Goal: Find specific page/section: Find specific page/section

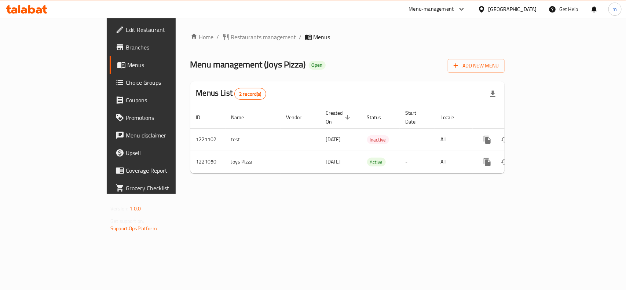
click at [484, 9] on icon at bounding box center [481, 9] width 5 height 6
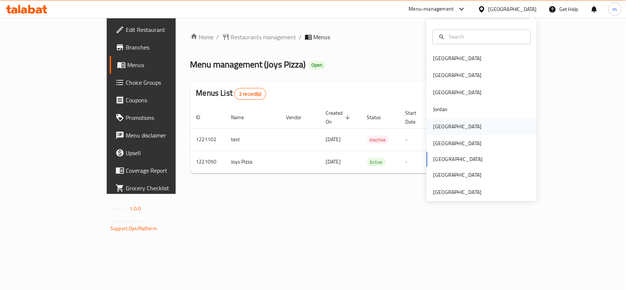
click at [433, 128] on div "[GEOGRAPHIC_DATA]" at bounding box center [457, 126] width 48 height 8
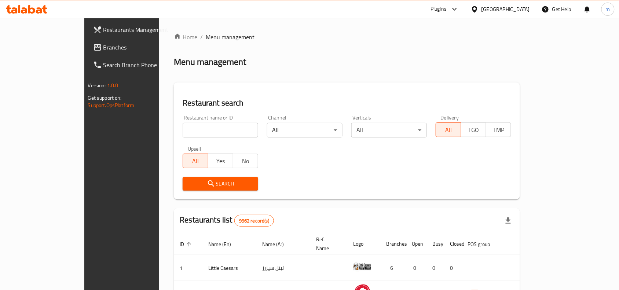
click at [103, 50] on span "Branches" at bounding box center [142, 47] width 78 height 9
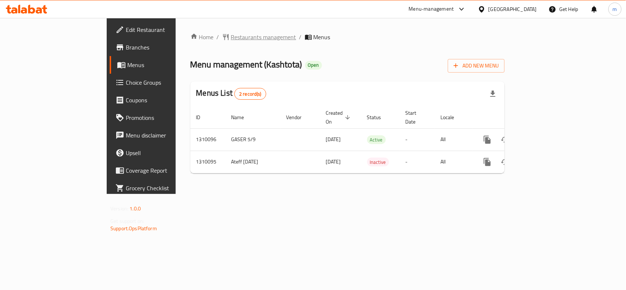
click at [231, 40] on span "Restaurants management" at bounding box center [263, 37] width 65 height 9
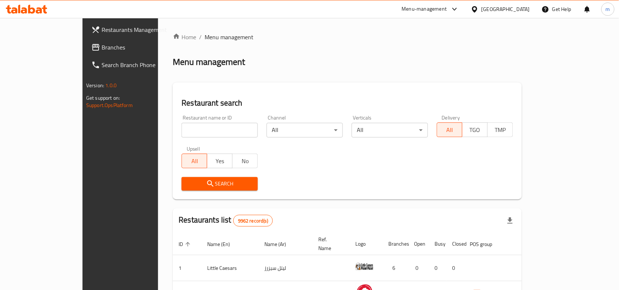
click at [181, 129] on input "search" at bounding box center [219, 130] width 76 height 15
paste input "705349"
type input "705349"
click at [187, 185] on span "Search" at bounding box center [219, 183] width 65 height 9
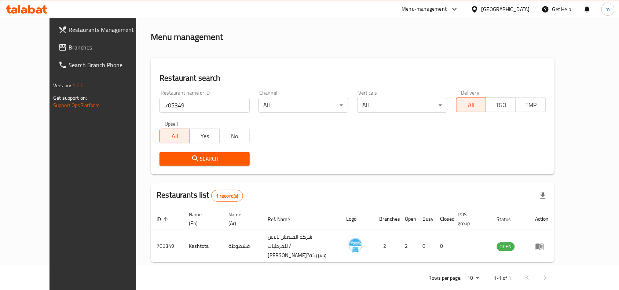
scroll to position [31, 0]
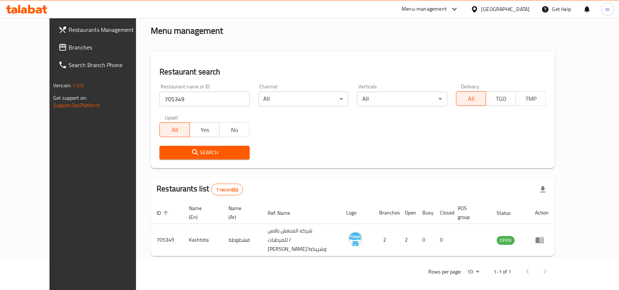
click at [477, 8] on icon at bounding box center [474, 9] width 5 height 6
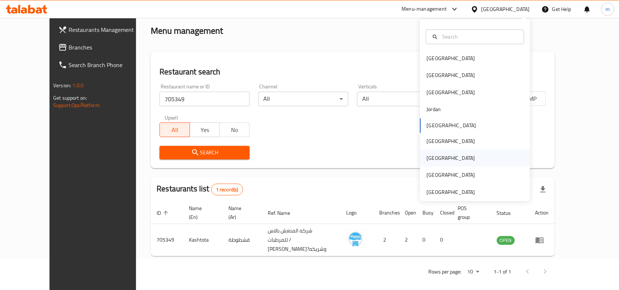
click at [440, 161] on div "[GEOGRAPHIC_DATA]" at bounding box center [475, 158] width 110 height 17
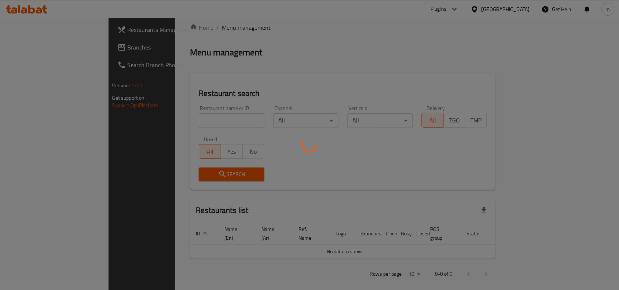
scroll to position [31, 0]
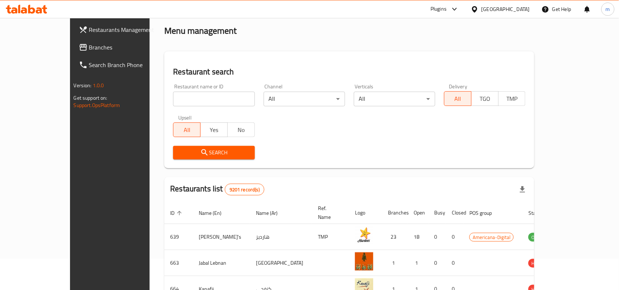
click at [89, 47] on span "Branches" at bounding box center [128, 47] width 78 height 9
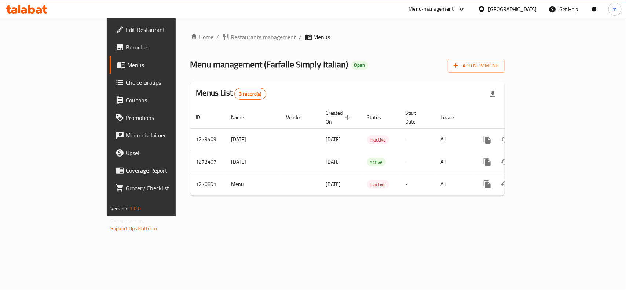
click at [231, 35] on span "Restaurants management" at bounding box center [263, 37] width 65 height 9
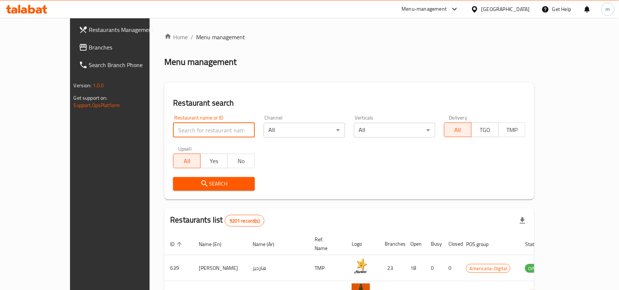
click at [205, 130] on input "search" at bounding box center [213, 130] width 81 height 15
paste input "689407"
type input "689407"
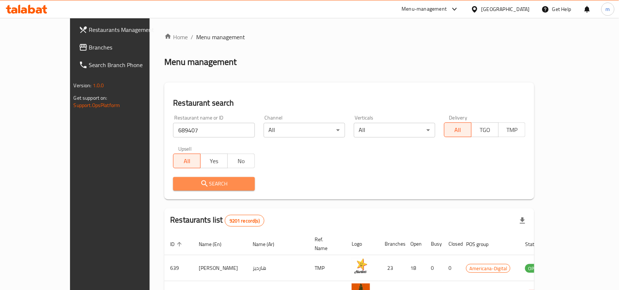
click at [200, 186] on icon "submit" at bounding box center [204, 183] width 9 height 9
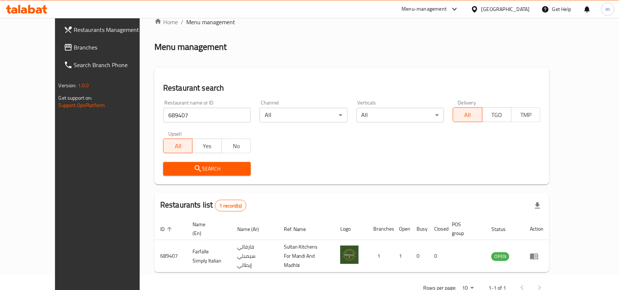
scroll to position [23, 0]
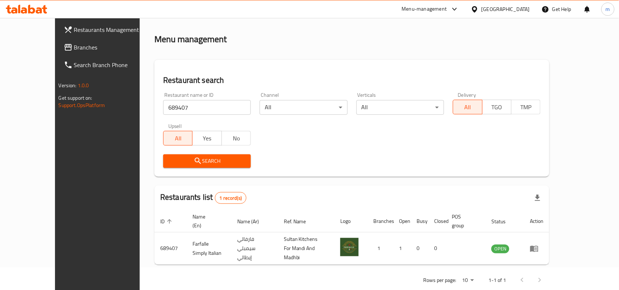
click at [481, 10] on div at bounding box center [476, 9] width 11 height 8
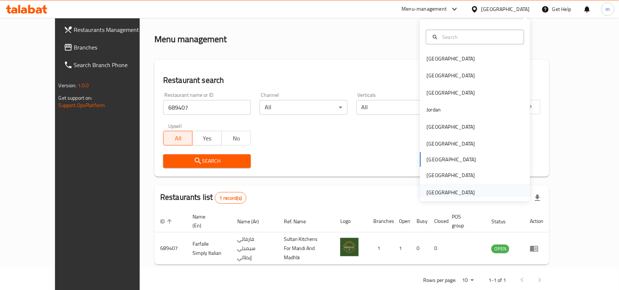
click at [446, 191] on div "[GEOGRAPHIC_DATA]" at bounding box center [451, 192] width 48 height 8
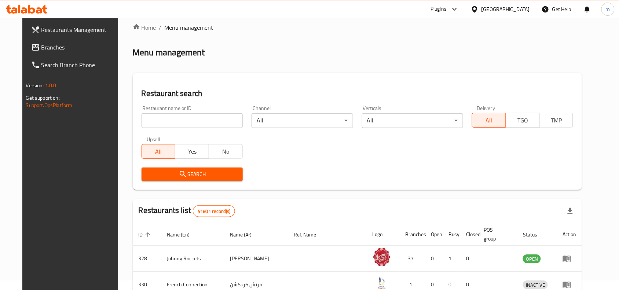
scroll to position [23, 0]
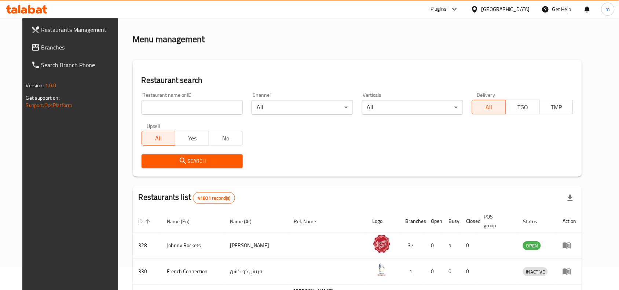
click at [54, 48] on span "Branches" at bounding box center [80, 47] width 78 height 9
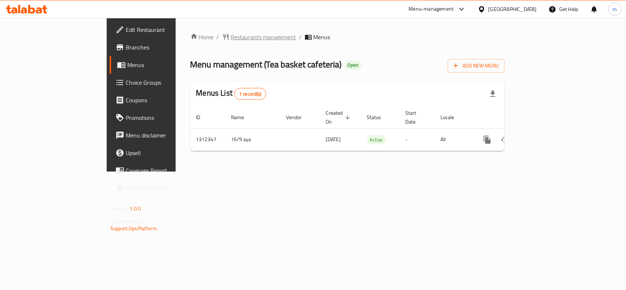
click at [231, 39] on span "Restaurants management" at bounding box center [263, 37] width 65 height 9
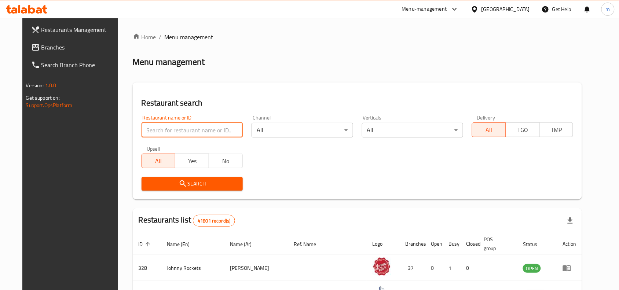
click at [196, 129] on input "search" at bounding box center [192, 130] width 101 height 15
click at [192, 129] on input "search" at bounding box center [192, 130] width 101 height 15
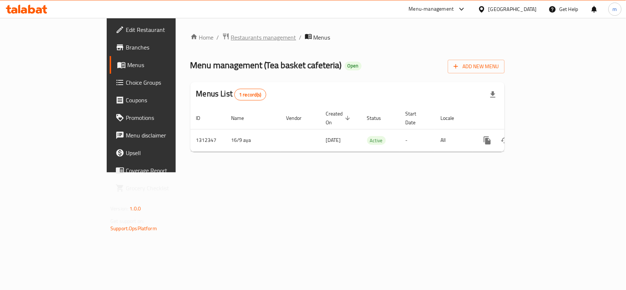
click at [231, 41] on span "Restaurants management" at bounding box center [263, 37] width 65 height 9
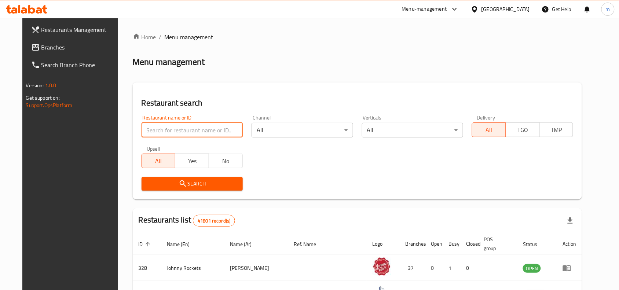
click at [159, 136] on input "search" at bounding box center [192, 130] width 101 height 15
paste input "706036"
type input "706036"
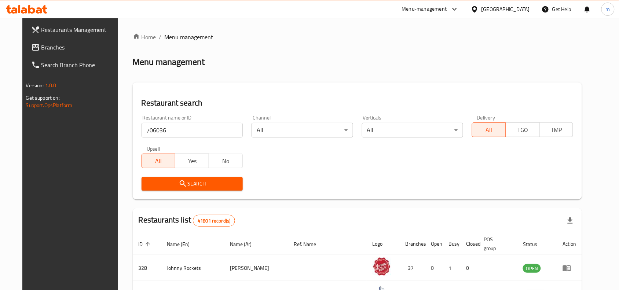
click at [181, 180] on span "Search" at bounding box center [191, 183] width 89 height 9
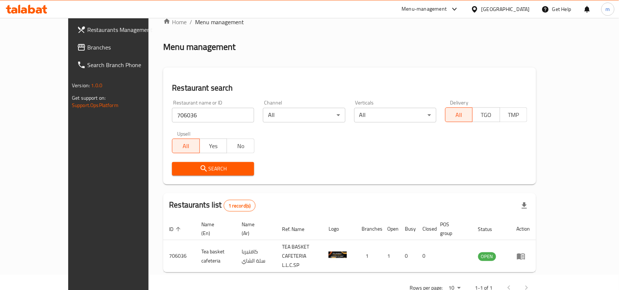
scroll to position [23, 0]
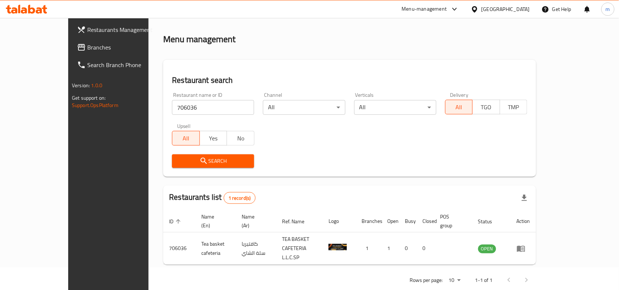
click at [488, 10] on div "[GEOGRAPHIC_DATA]" at bounding box center [505, 9] width 48 height 8
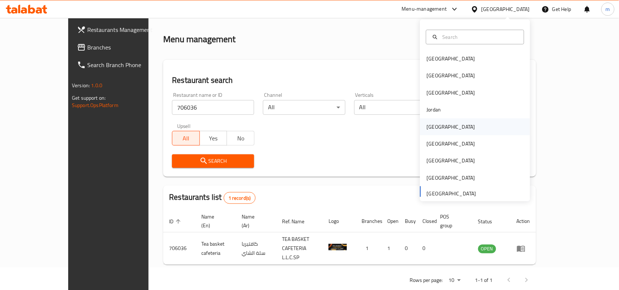
click at [430, 128] on div "[GEOGRAPHIC_DATA]" at bounding box center [451, 127] width 48 height 8
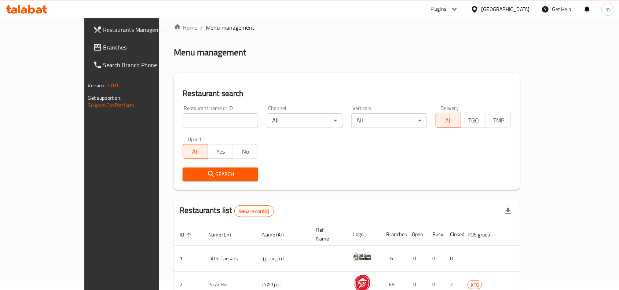
scroll to position [23, 0]
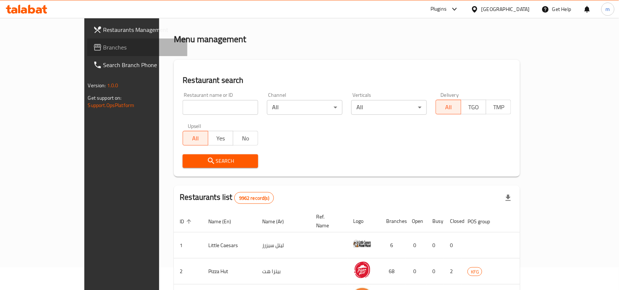
click at [103, 46] on span "Branches" at bounding box center [142, 47] width 78 height 9
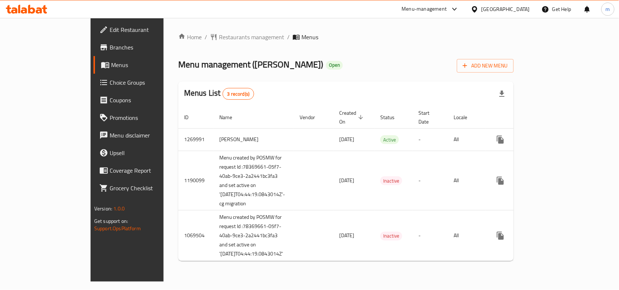
click at [268, 44] on div at bounding box center [309, 145] width 619 height 290
click at [219, 36] on span "Restaurants management" at bounding box center [251, 37] width 65 height 9
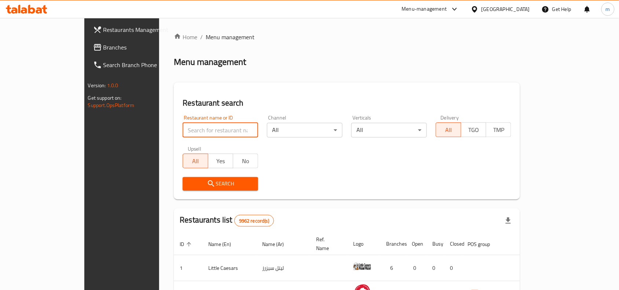
paste input "12624"
type input "12624"
click at [208, 183] on icon "submit" at bounding box center [211, 183] width 6 height 6
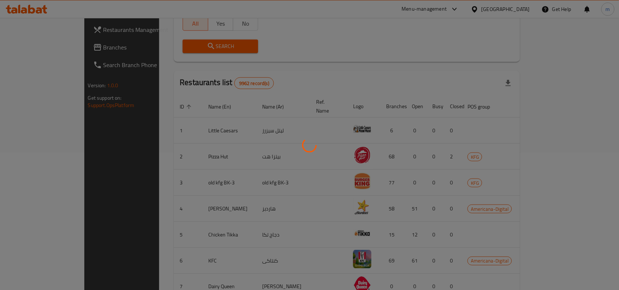
scroll to position [23, 0]
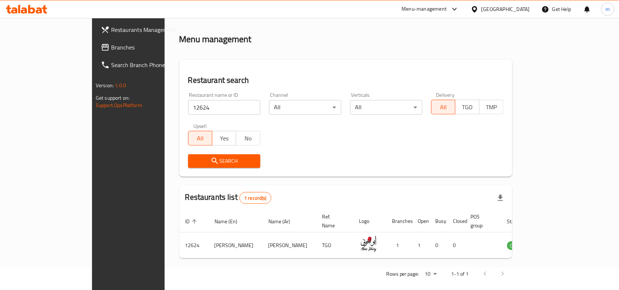
click at [478, 10] on icon at bounding box center [475, 9] width 8 height 8
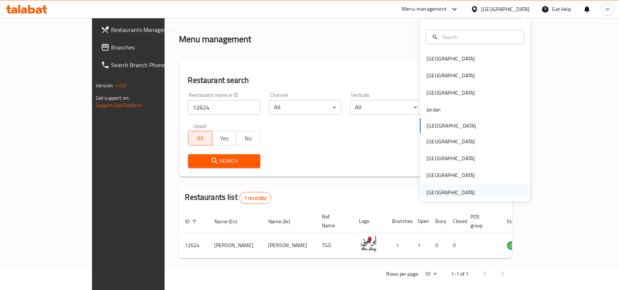
click at [458, 188] on div "[GEOGRAPHIC_DATA]" at bounding box center [451, 192] width 48 height 8
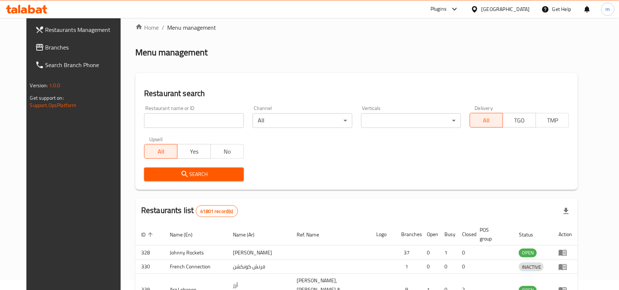
scroll to position [23, 0]
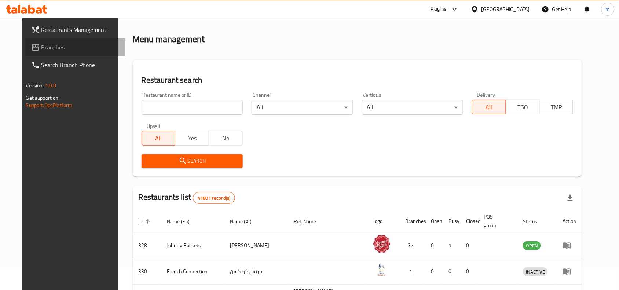
click at [41, 48] on span "Branches" at bounding box center [80, 47] width 78 height 9
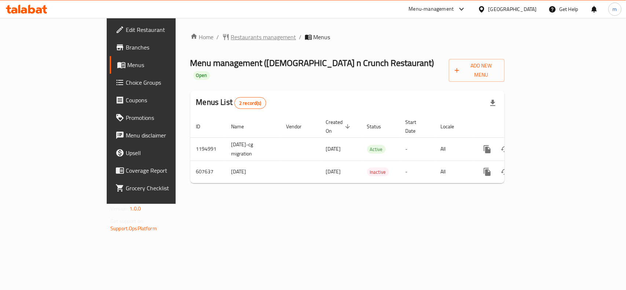
click at [231, 33] on span "Restaurants management" at bounding box center [263, 37] width 65 height 9
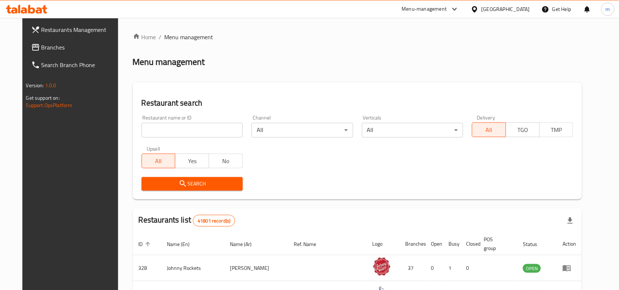
drag, startPoint x: 168, startPoint y: 132, endPoint x: 154, endPoint y: 131, distance: 13.6
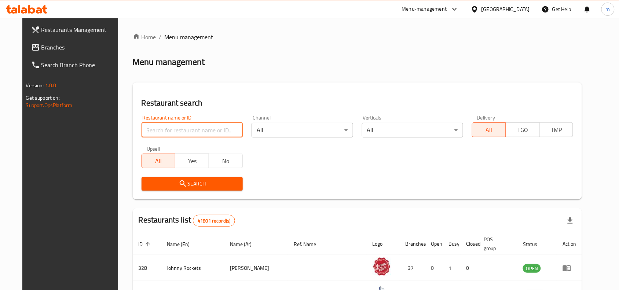
drag, startPoint x: 154, startPoint y: 131, endPoint x: 139, endPoint y: 129, distance: 14.7
click at [142, 129] on input "search" at bounding box center [192, 130] width 101 height 15
paste input "637765"
type input "637765"
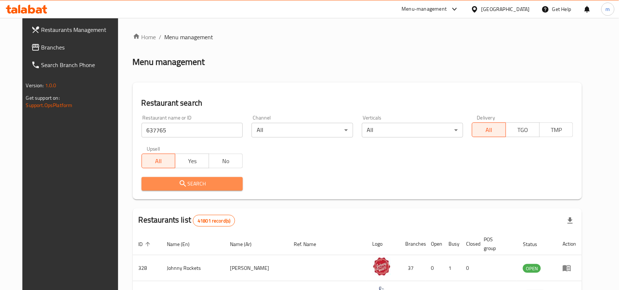
click at [158, 183] on span "Search" at bounding box center [191, 183] width 89 height 9
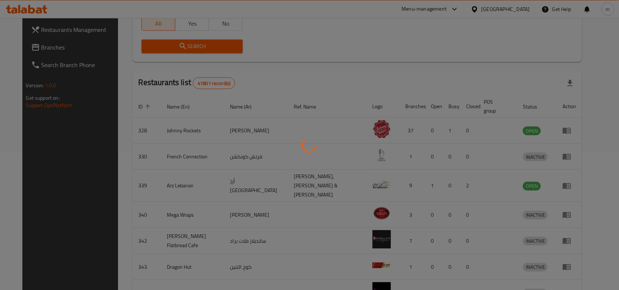
scroll to position [23, 0]
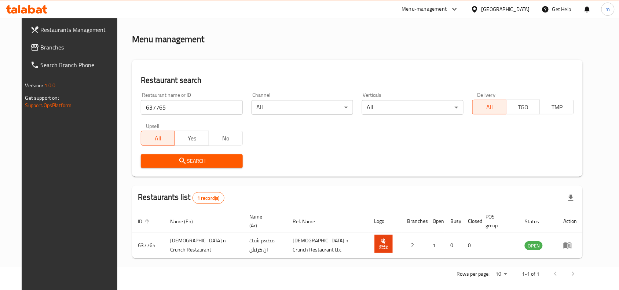
click at [34, 8] on icon at bounding box center [31, 9] width 7 height 9
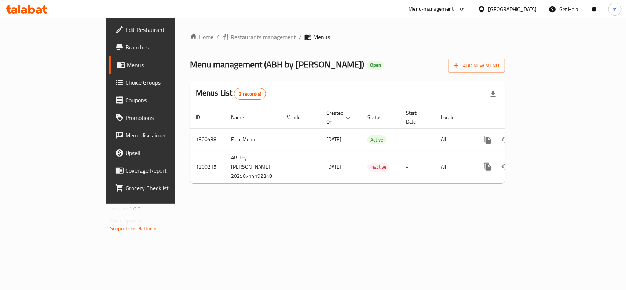
click at [193, 35] on div "Home / Restaurants management / Menus Menu management ( ABH by [PERSON_NAME] ) …" at bounding box center [347, 111] width 315 height 157
click at [231, 35] on span "Restaurants management" at bounding box center [263, 37] width 65 height 9
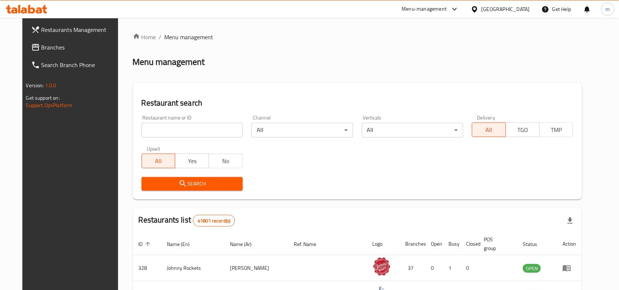
click at [178, 129] on input "search" at bounding box center [192, 130] width 101 height 15
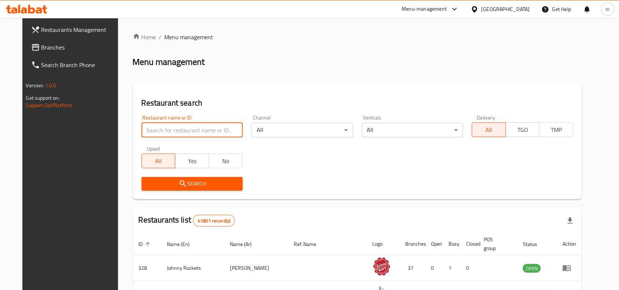
paste input "701705"
type input "701705"
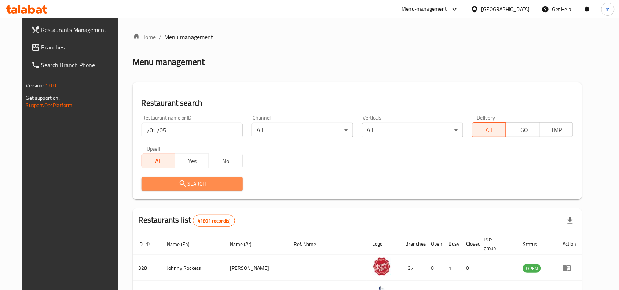
click at [184, 182] on span "Search" at bounding box center [191, 183] width 89 height 9
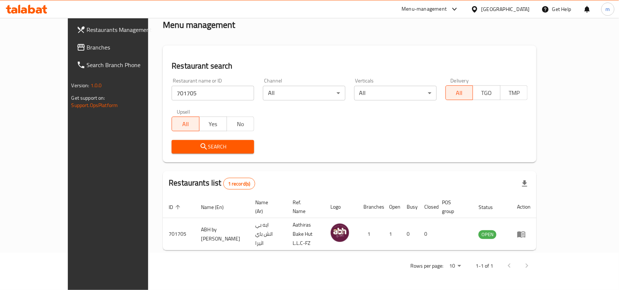
scroll to position [23, 0]
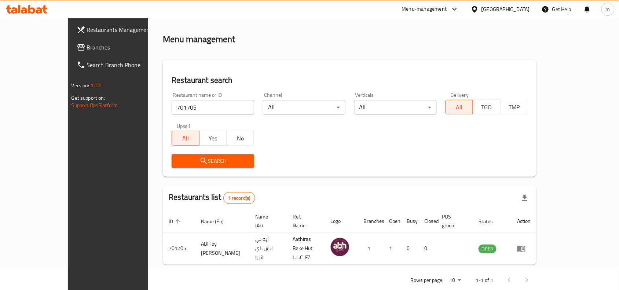
click at [475, 12] on icon at bounding box center [475, 9] width 8 height 8
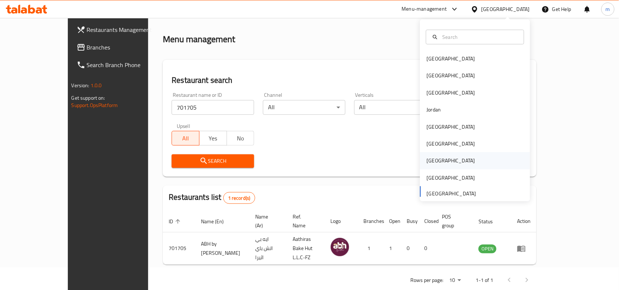
click at [439, 164] on div "[GEOGRAPHIC_DATA]" at bounding box center [475, 160] width 110 height 17
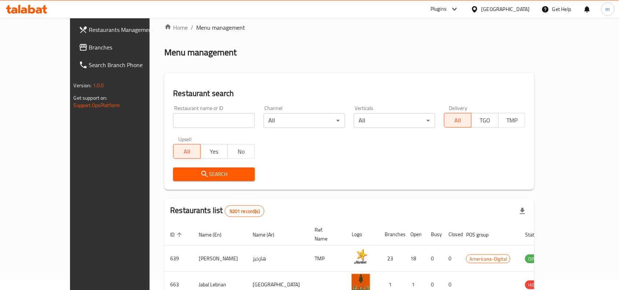
scroll to position [23, 0]
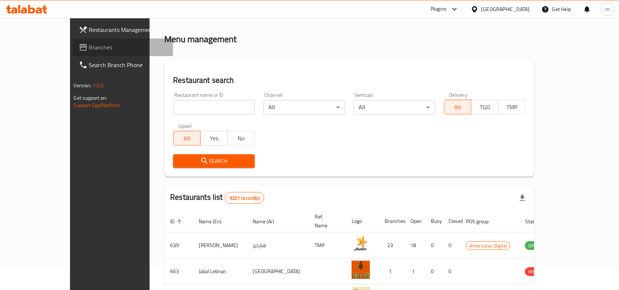
click at [89, 48] on span "Branches" at bounding box center [128, 47] width 78 height 9
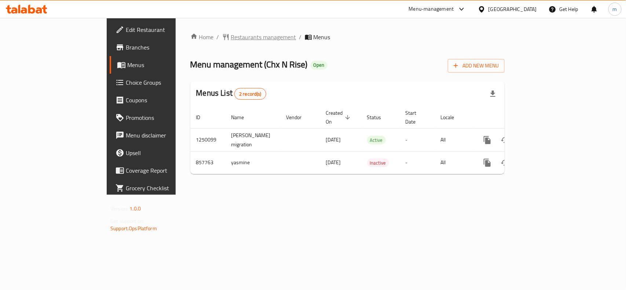
click at [231, 35] on span "Restaurants management" at bounding box center [263, 37] width 65 height 9
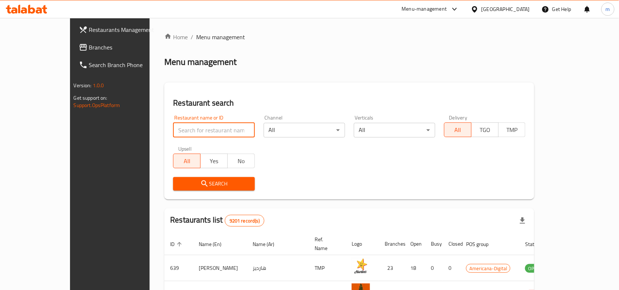
click at [173, 129] on input "search" at bounding box center [213, 130] width 81 height 15
paste input "656689"
type input "656689"
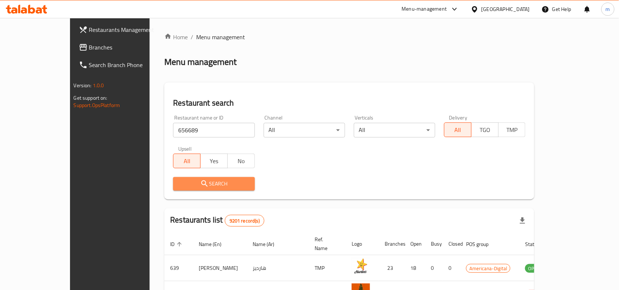
click at [200, 180] on icon "submit" at bounding box center [204, 183] width 9 height 9
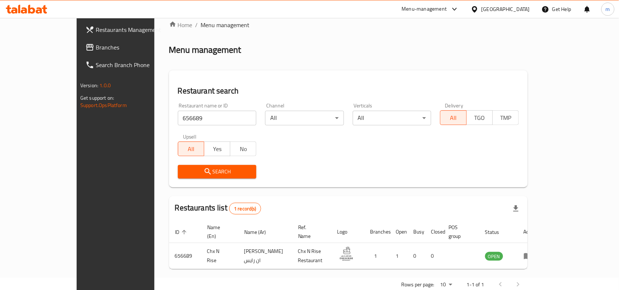
scroll to position [23, 0]
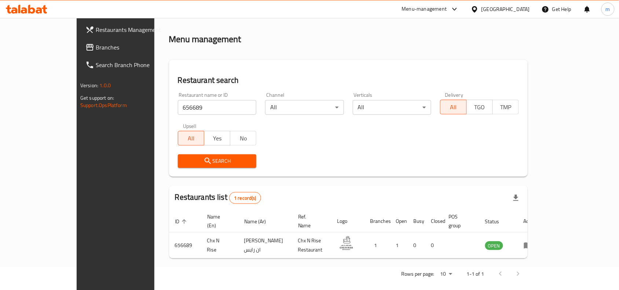
click at [477, 9] on icon at bounding box center [474, 9] width 5 height 6
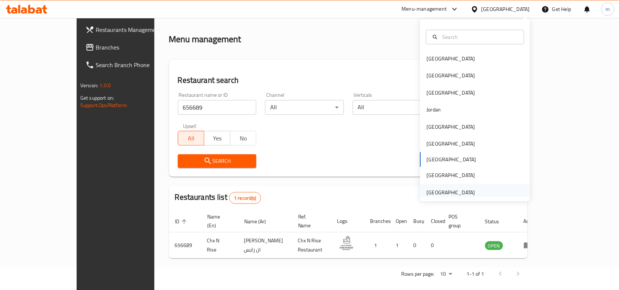
click at [467, 194] on div "[GEOGRAPHIC_DATA]" at bounding box center [451, 192] width 48 height 8
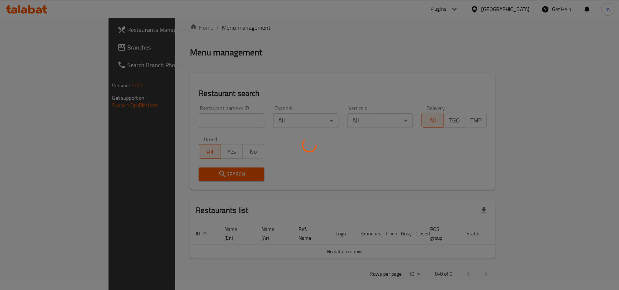
scroll to position [23, 0]
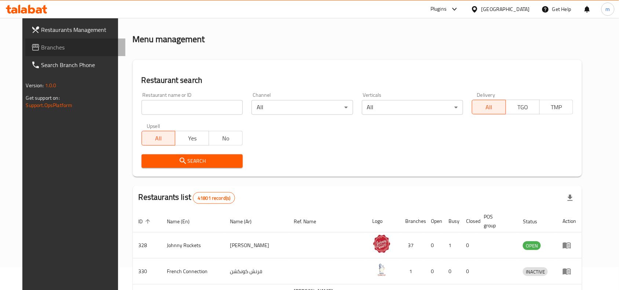
click at [41, 44] on span "Branches" at bounding box center [80, 47] width 78 height 9
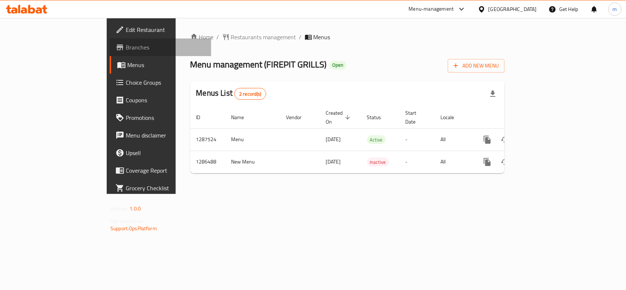
click at [126, 48] on span "Branches" at bounding box center [166, 47] width 80 height 9
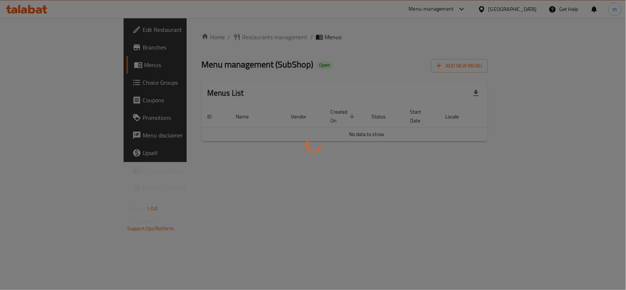
click at [198, 40] on div at bounding box center [313, 145] width 626 height 290
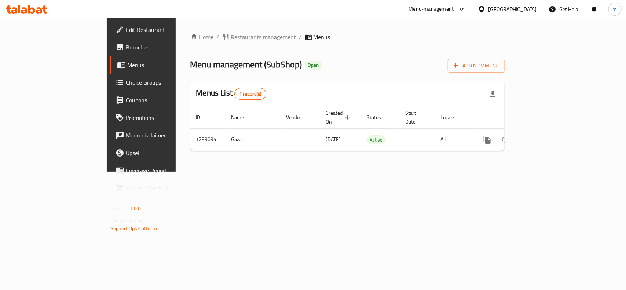
click at [231, 40] on span "Restaurants management" at bounding box center [263, 37] width 65 height 9
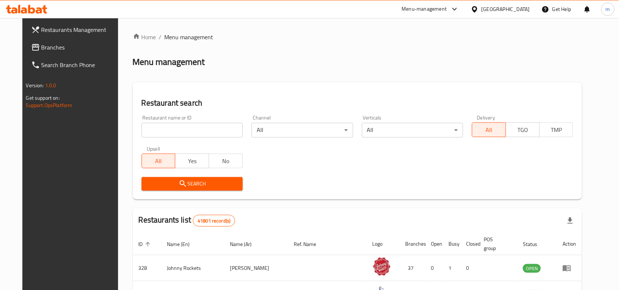
click at [182, 128] on input "search" at bounding box center [192, 130] width 101 height 15
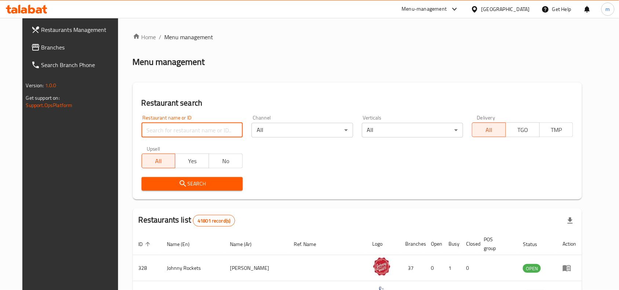
paste input "701218"
type input "701218"
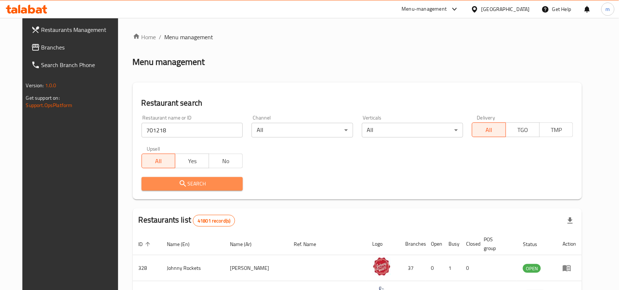
click at [180, 179] on span "Search" at bounding box center [191, 183] width 89 height 9
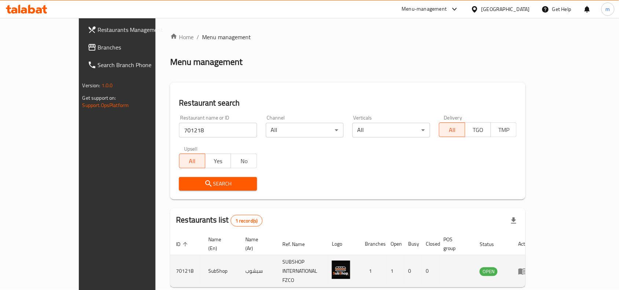
scroll to position [23, 0]
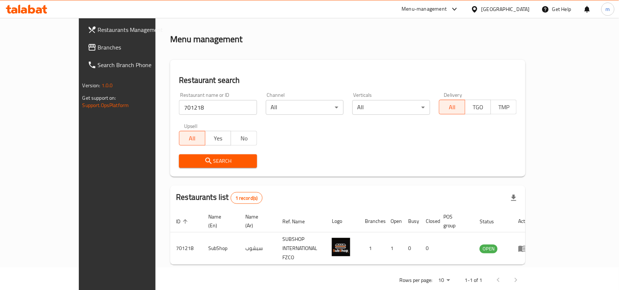
click at [98, 50] on span "Branches" at bounding box center [137, 47] width 78 height 9
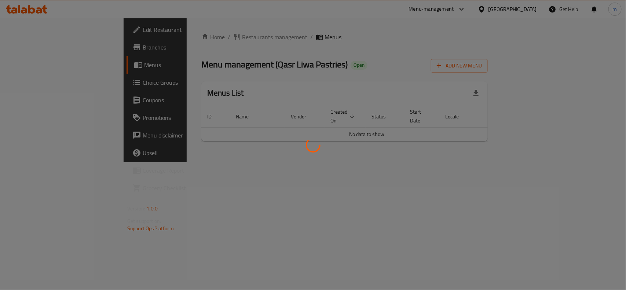
click at [204, 36] on div at bounding box center [313, 145] width 626 height 290
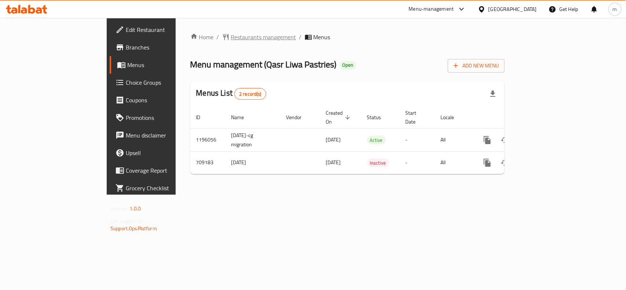
click at [231, 40] on span "Restaurants management" at bounding box center [263, 37] width 65 height 9
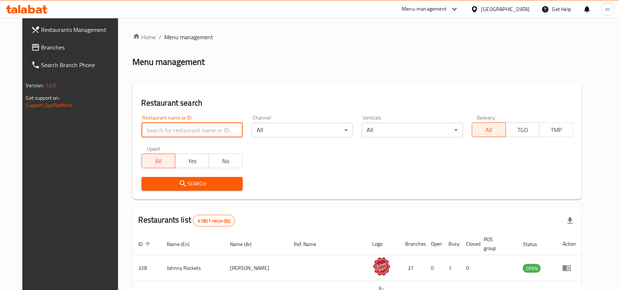
paste input "644951"
type input "644951"
click at [192, 185] on span "Search" at bounding box center [191, 183] width 89 height 9
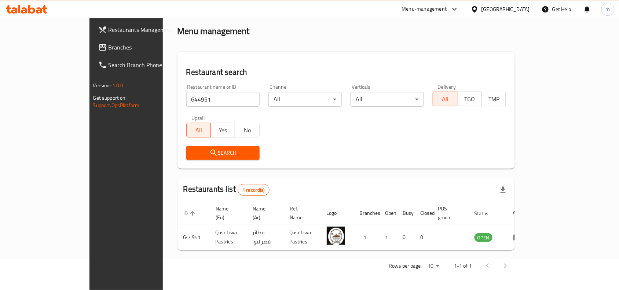
scroll to position [23, 0]
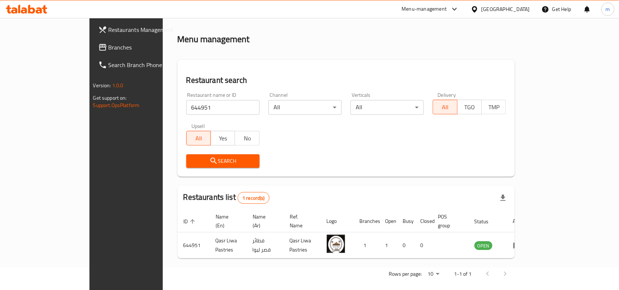
click at [478, 11] on icon at bounding box center [475, 9] width 8 height 8
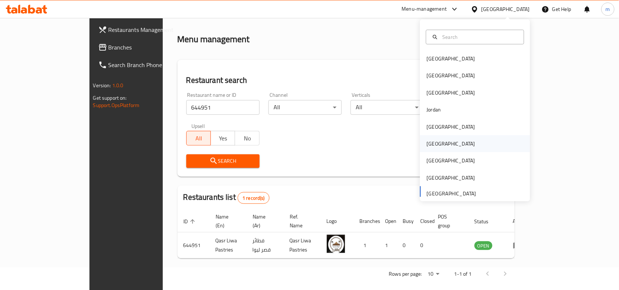
click at [433, 145] on div "[GEOGRAPHIC_DATA]" at bounding box center [451, 144] width 48 height 8
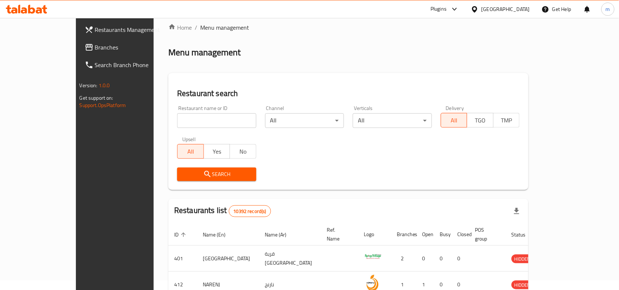
scroll to position [23, 0]
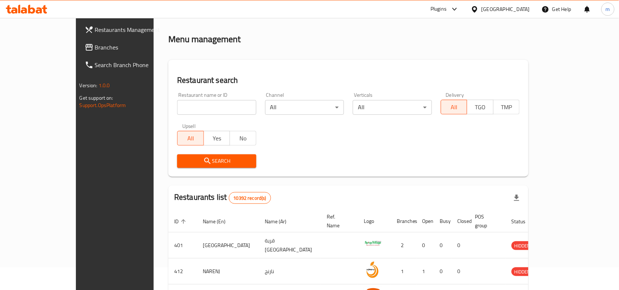
click at [95, 46] on span "Branches" at bounding box center [134, 47] width 78 height 9
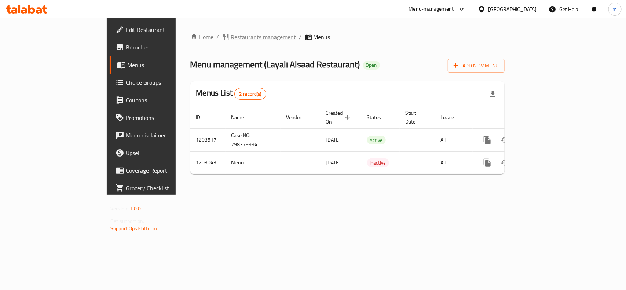
click at [231, 37] on span "Restaurants management" at bounding box center [263, 37] width 65 height 9
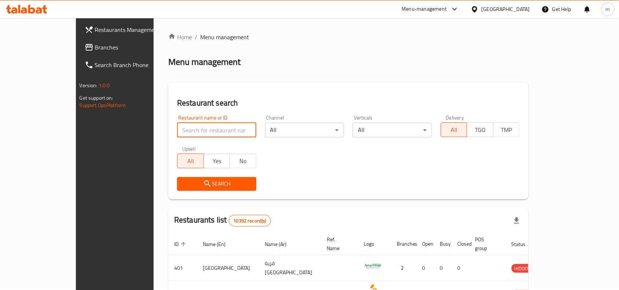
click at [177, 128] on input "search" at bounding box center [216, 130] width 79 height 15
paste input "669445"
type input "669445"
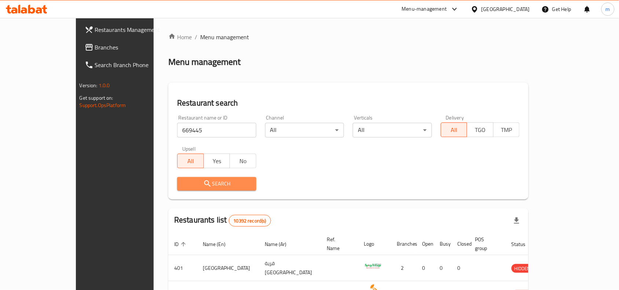
click at [198, 183] on span "Search" at bounding box center [216, 183] width 67 height 9
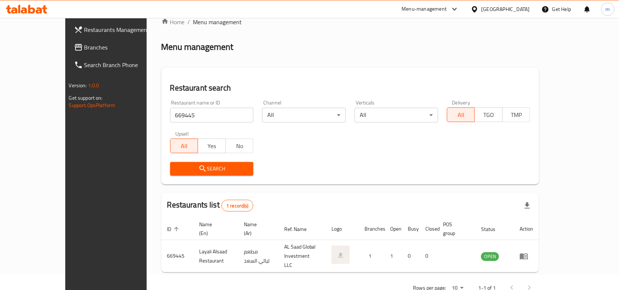
scroll to position [23, 0]
